Goal: Task Accomplishment & Management: Use online tool/utility

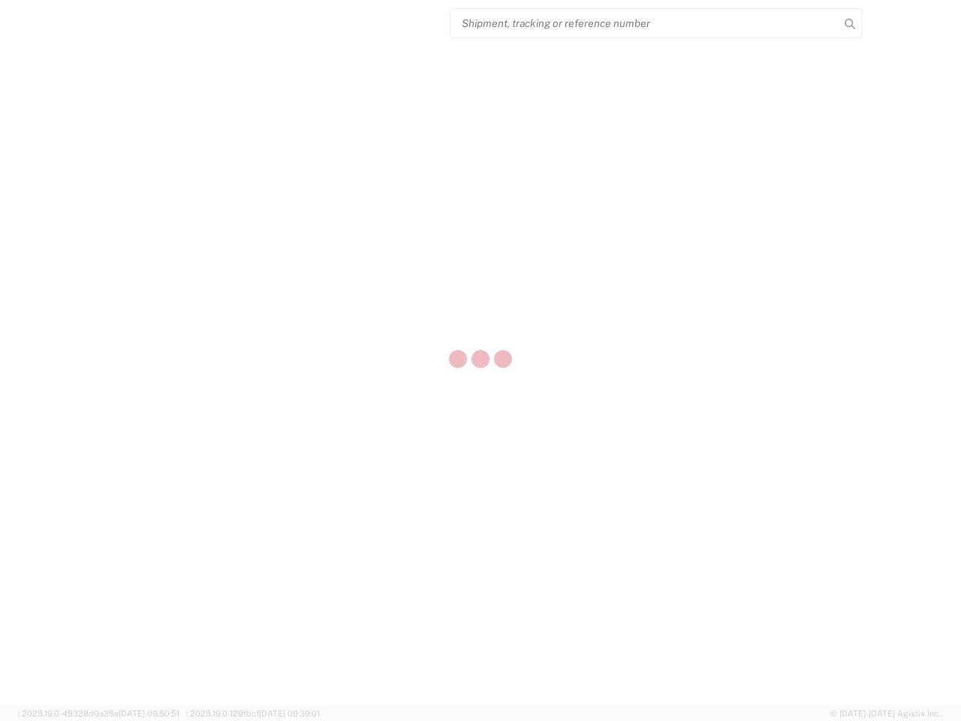
select select "US"
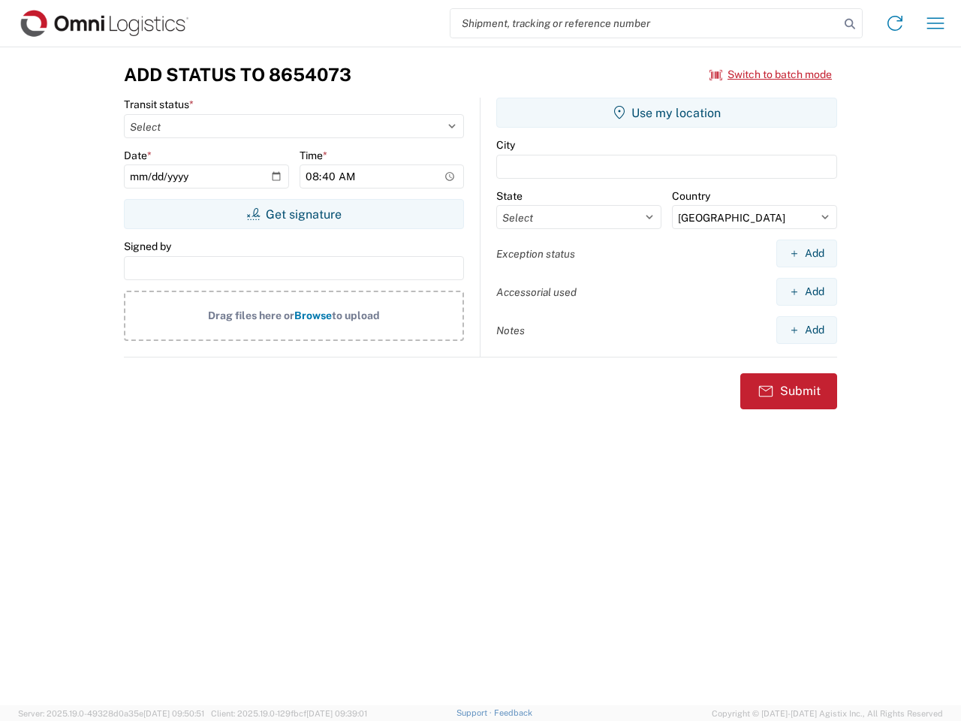
click at [645, 23] on input "search" at bounding box center [645, 23] width 389 height 29
click at [850, 24] on icon at bounding box center [850, 24] width 21 height 21
click at [895, 23] on icon at bounding box center [895, 23] width 24 height 24
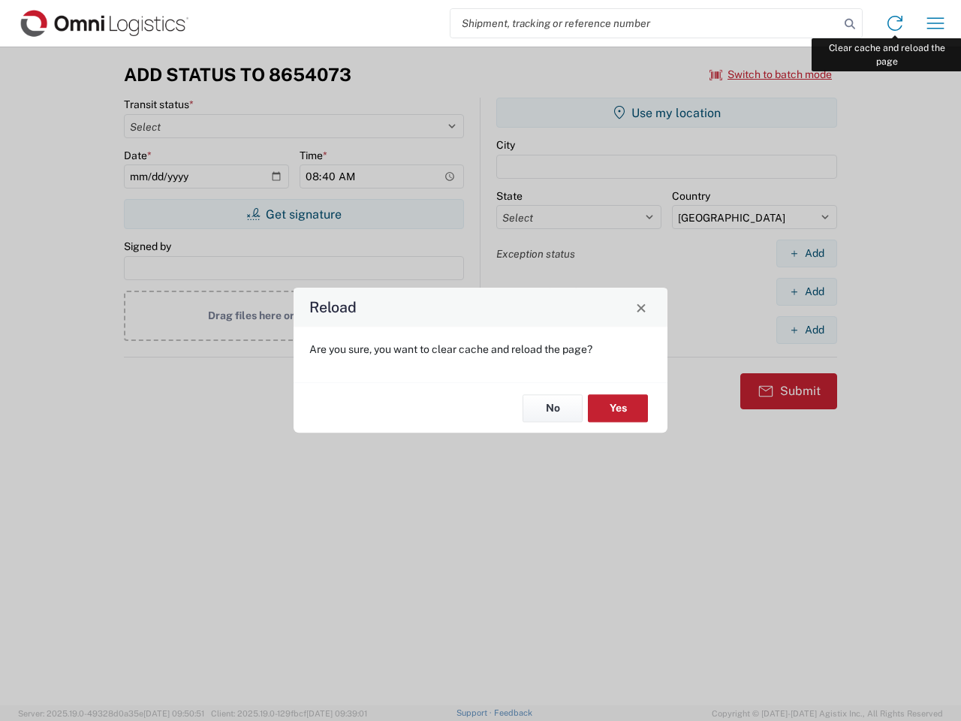
click at [936, 23] on div "Reload Are you sure, you want to clear cache and reload the page? No Yes" at bounding box center [480, 360] width 961 height 721
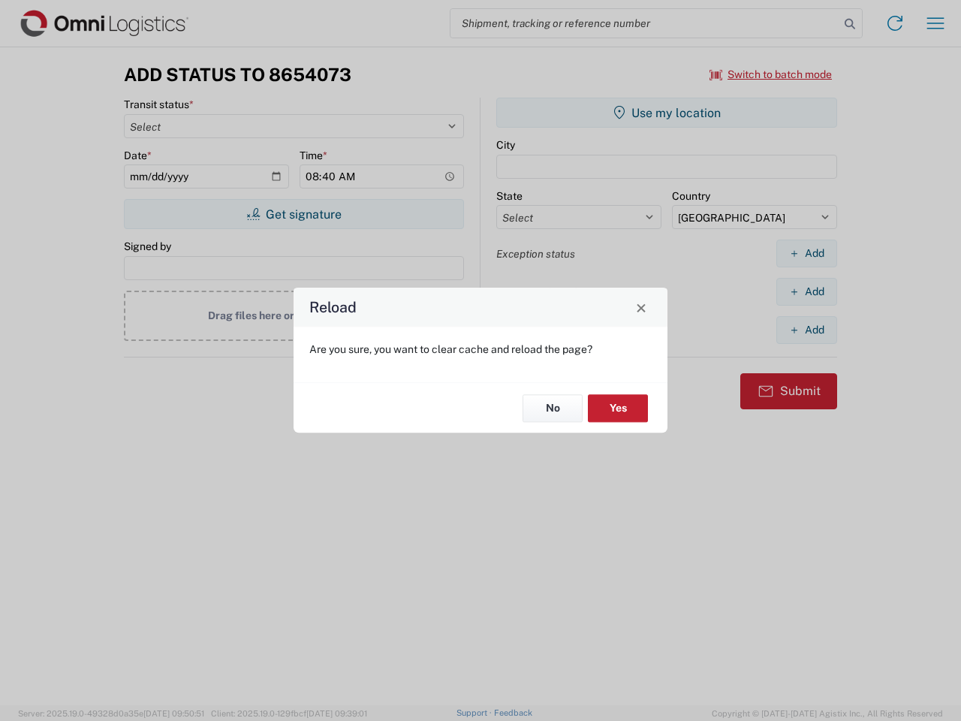
click at [771, 74] on div "Reload Are you sure, you want to clear cache and reload the page? No Yes" at bounding box center [480, 360] width 961 height 721
click at [294, 214] on div "Reload Are you sure, you want to clear cache and reload the page? No Yes" at bounding box center [480, 360] width 961 height 721
click at [667, 113] on div "Reload Are you sure, you want to clear cache and reload the page? No Yes" at bounding box center [480, 360] width 961 height 721
click at [807, 253] on div "Reload Are you sure, you want to clear cache and reload the page? No Yes" at bounding box center [480, 360] width 961 height 721
click at [807, 291] on div "Reload Are you sure, you want to clear cache and reload the page? No Yes" at bounding box center [480, 360] width 961 height 721
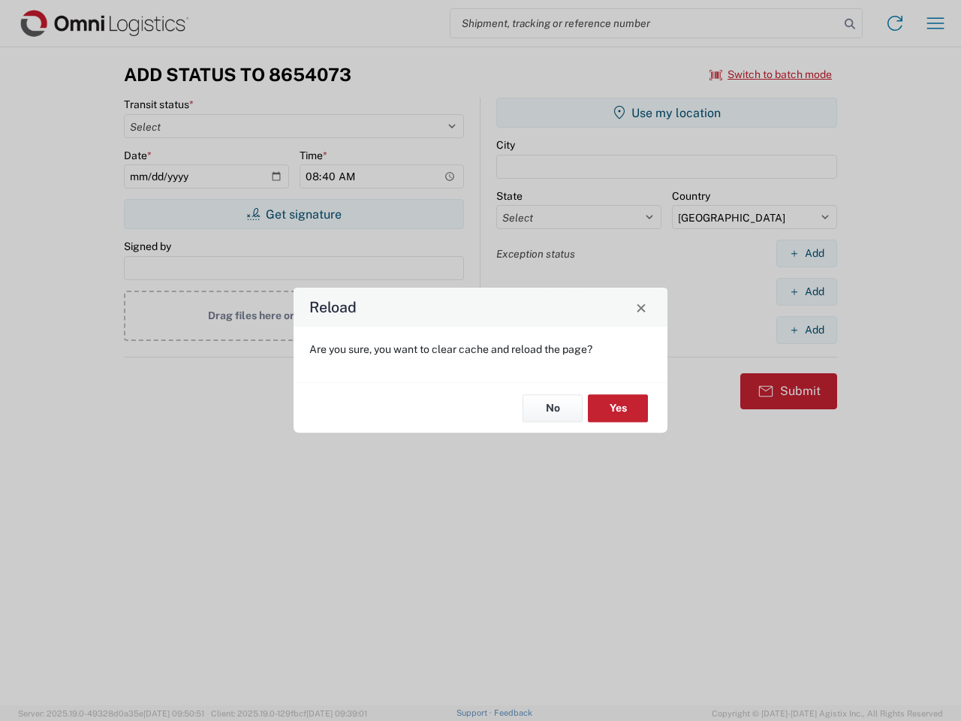
click at [807, 330] on div "Reload Are you sure, you want to clear cache and reload the page? No Yes" at bounding box center [480, 360] width 961 height 721
